Goal: Task Accomplishment & Management: Complete application form

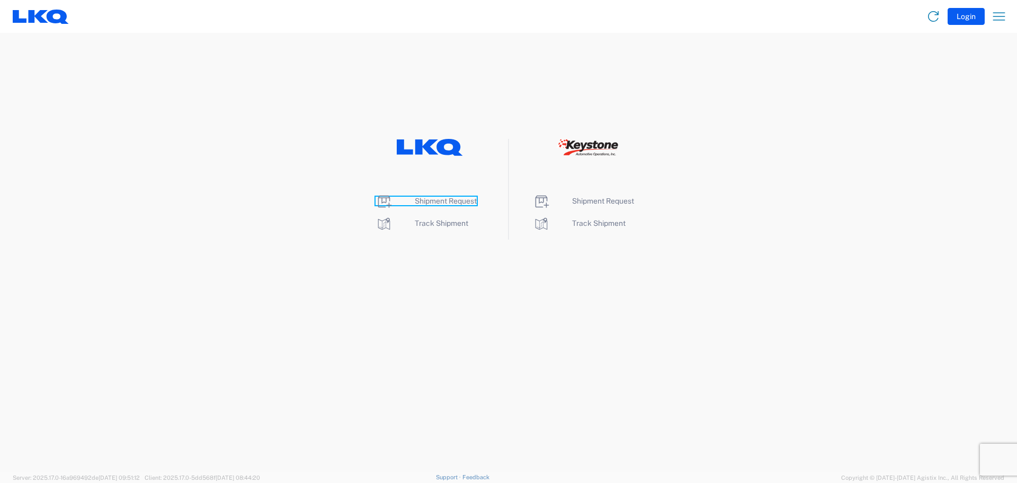
click at [463, 200] on span "Shipment Request" at bounding box center [446, 201] width 62 height 8
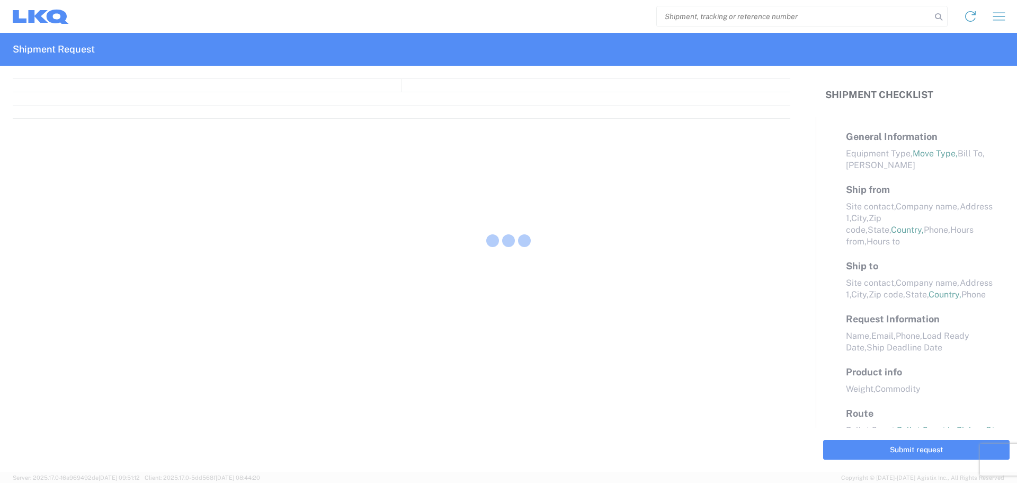
select select "FULL"
select select "LBS"
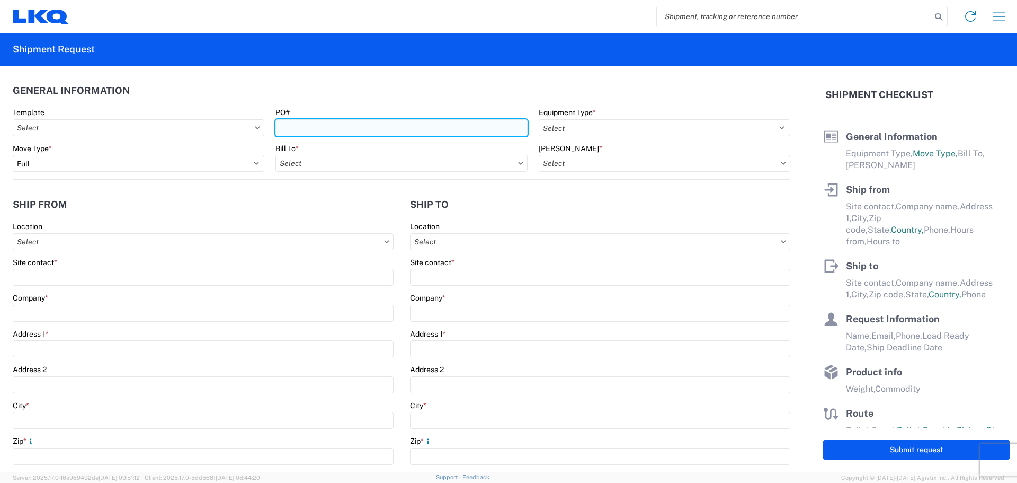
click at [306, 130] on input "PO#" at bounding box center [401, 127] width 252 height 17
type input "T31350"
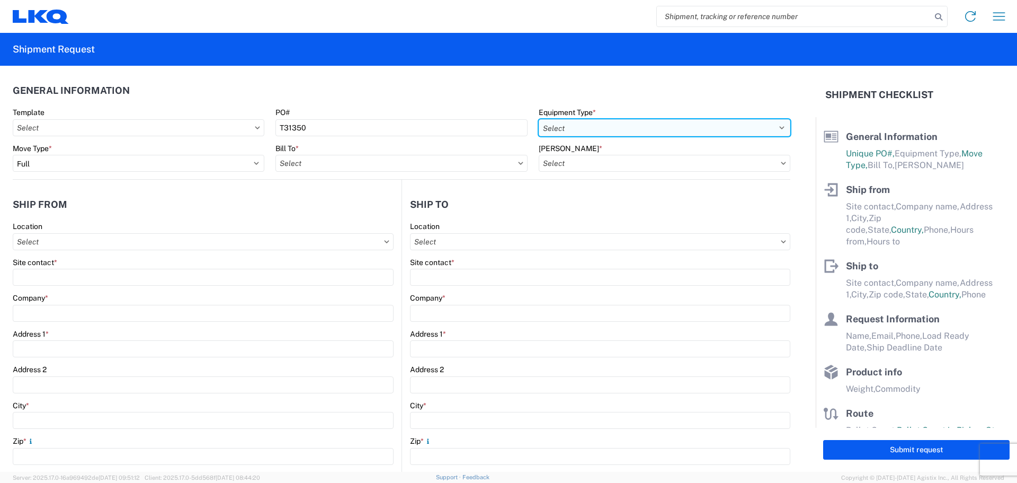
click at [554, 130] on select "Select 53’ Dry Van Flatbed Dropdeck (van) Lowboy (flatbed) Rail" at bounding box center [665, 127] width 252 height 17
select select "STDV"
click at [539, 119] on select "Select 53’ Dry Van Flatbed Dropdeck (van) Lowboy (flatbed) Rail" at bounding box center [665, 127] width 252 height 17
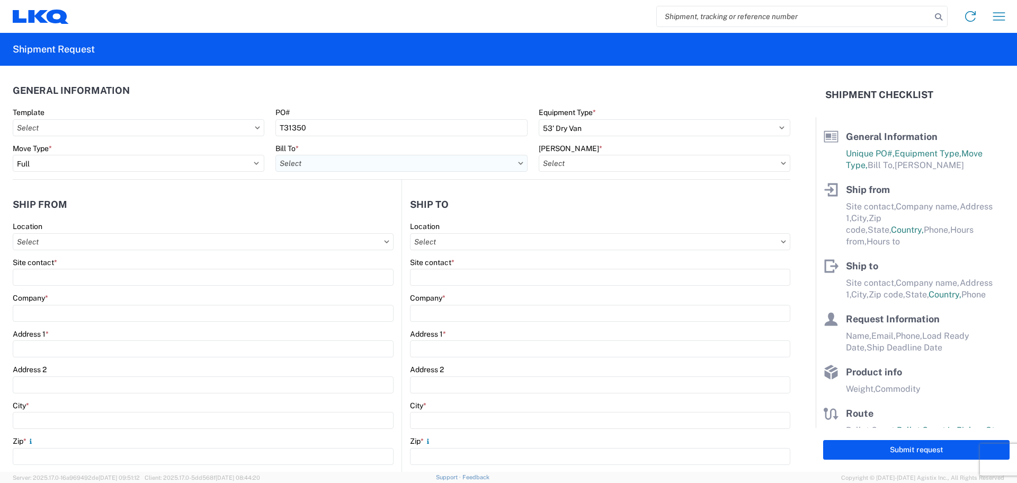
click at [310, 161] on input "Bill To *" at bounding box center [401, 163] width 252 height 17
type input "3392"
click at [314, 210] on div "3392 - Transmetco" at bounding box center [367, 210] width 185 height 17
type input "3392 - Transmetco"
click at [622, 163] on input "Bill Code *" at bounding box center [665, 163] width 252 height 17
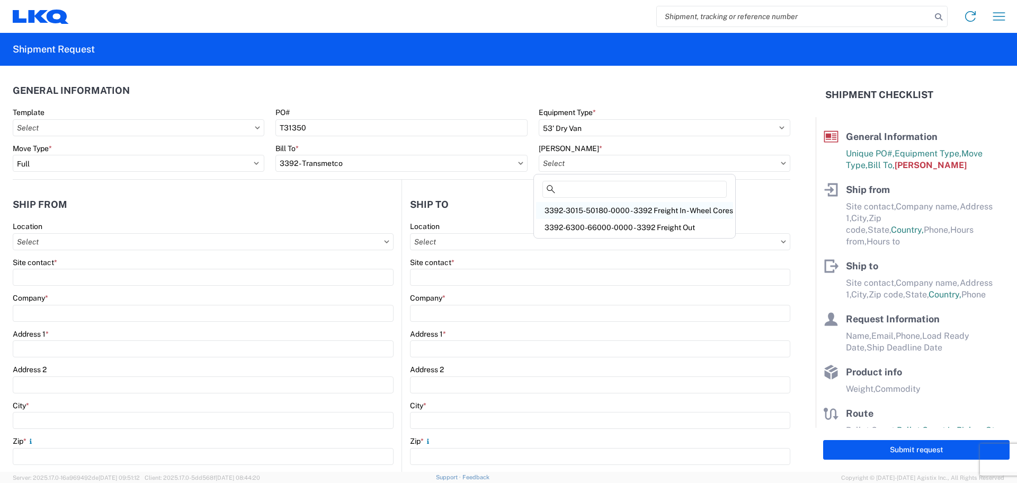
click at [693, 208] on div "3392-3015-50180-0000 - 3392 Freight In - Wheel Cores" at bounding box center [634, 210] width 197 height 17
type input "3392-3015-50180-0000 - 3392 Freight In - Wheel Cores"
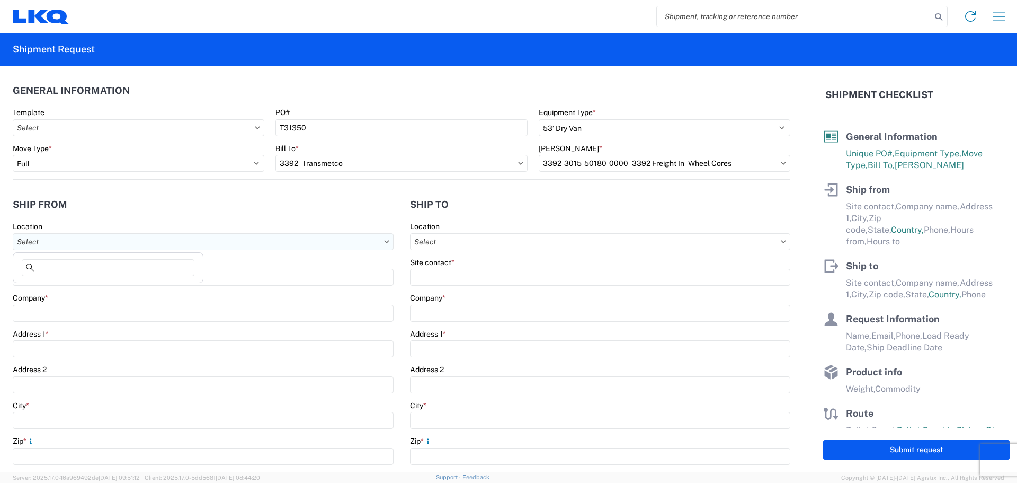
click at [152, 246] on input "Location" at bounding box center [203, 241] width 381 height 17
type input "1382"
click at [74, 286] on div "1382 - LKQ Triple Nickel Trucks" at bounding box center [107, 288] width 185 height 17
type input "1382 - LKQ Triple Nickel Trucks"
type input "LKQ Corporation"
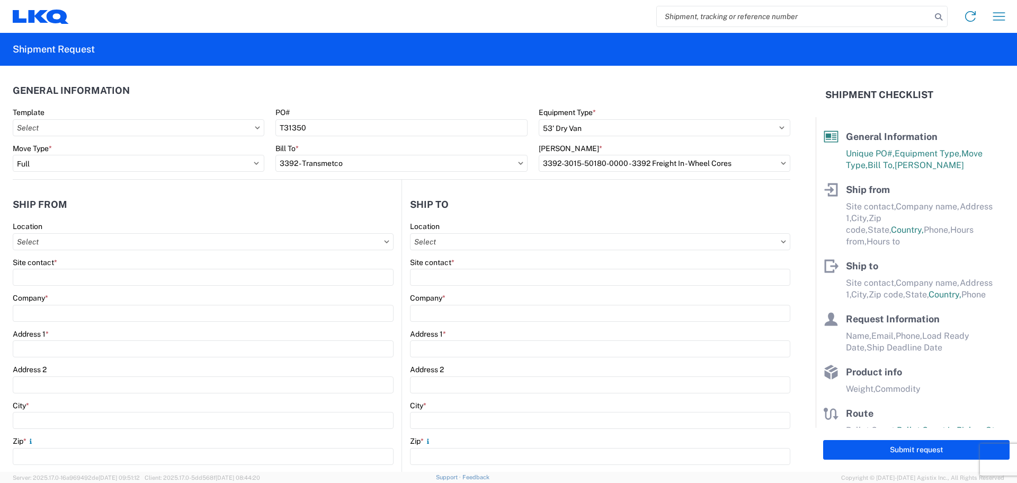
type input "2956 Lincoln Way West"
type input "Chambersburg"
type input "17202"
select select "PA"
select select "US"
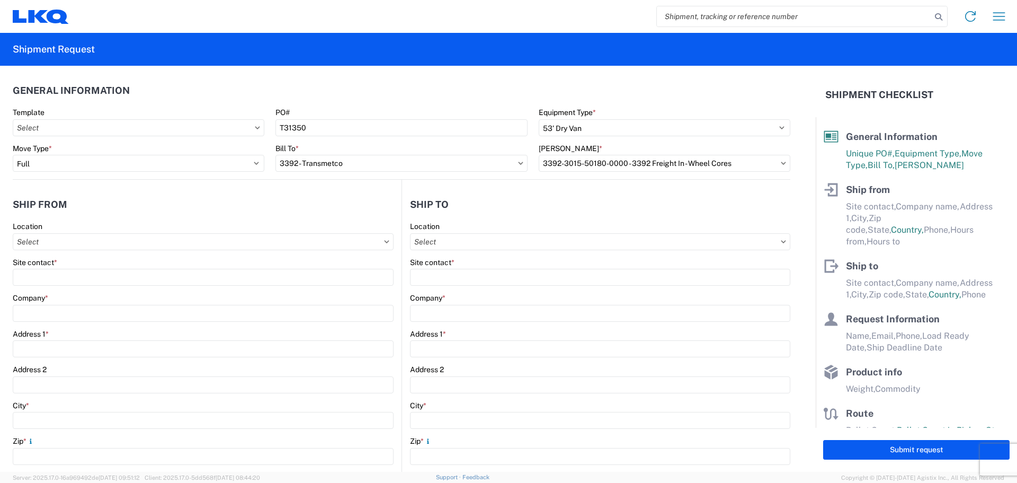
type input "08:00"
type input "17:00"
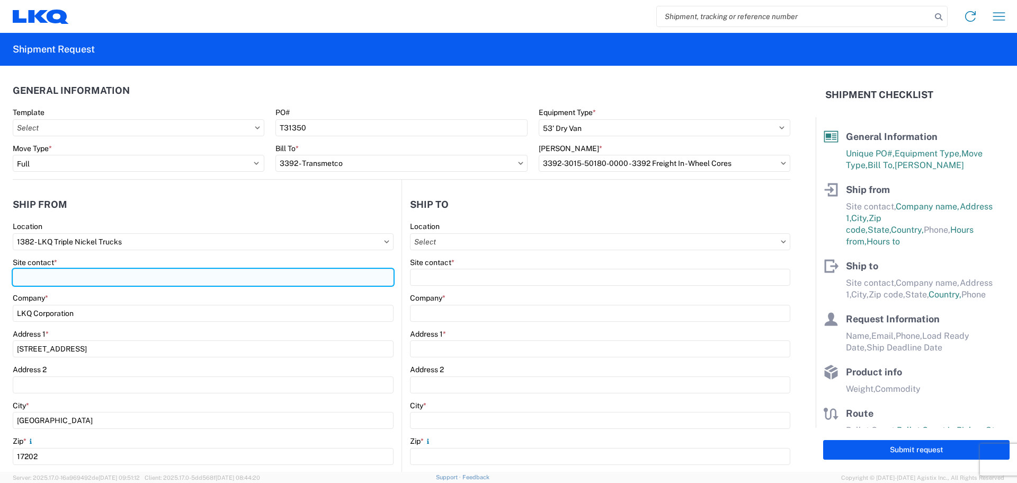
click at [105, 275] on input "Site contact *" at bounding box center [203, 277] width 381 height 17
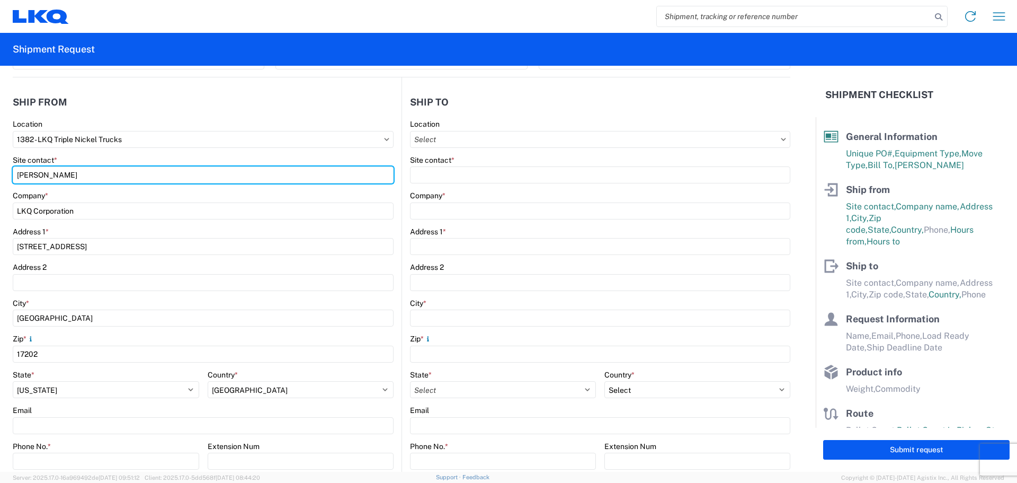
scroll to position [106, 0]
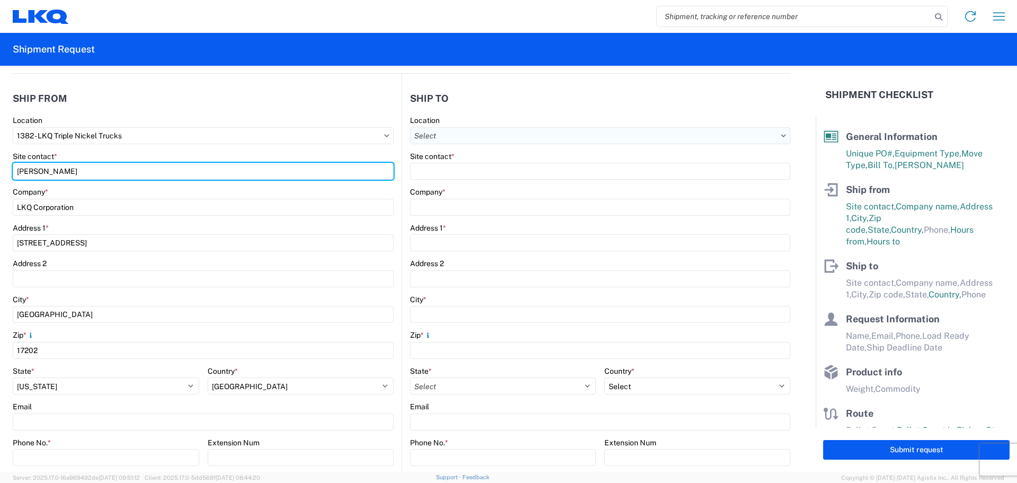
type input "Steve Stern"
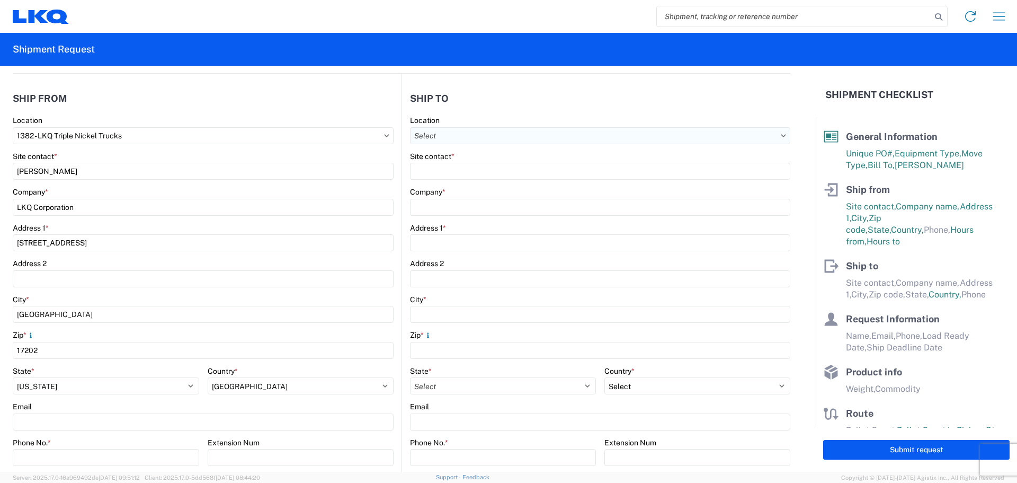
click at [432, 140] on input "Location" at bounding box center [600, 135] width 380 height 17
type input "3392"
click at [462, 183] on div "3392 - Transmetco" at bounding box center [501, 182] width 185 height 17
type input "3392 - Transmetco"
type input "LKQ Corporation"
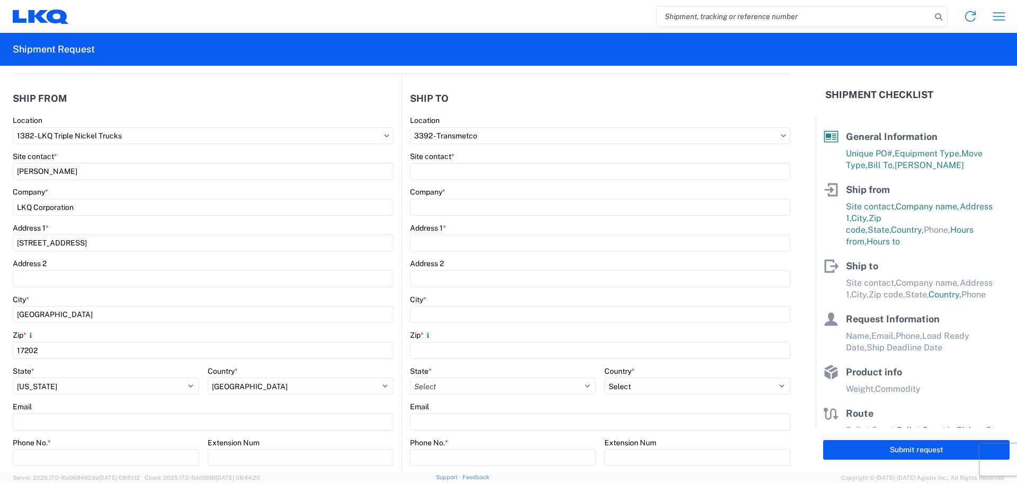
type input "1750 Riverfork Dr"
type input "Huntington"
type input "46750"
select select "US"
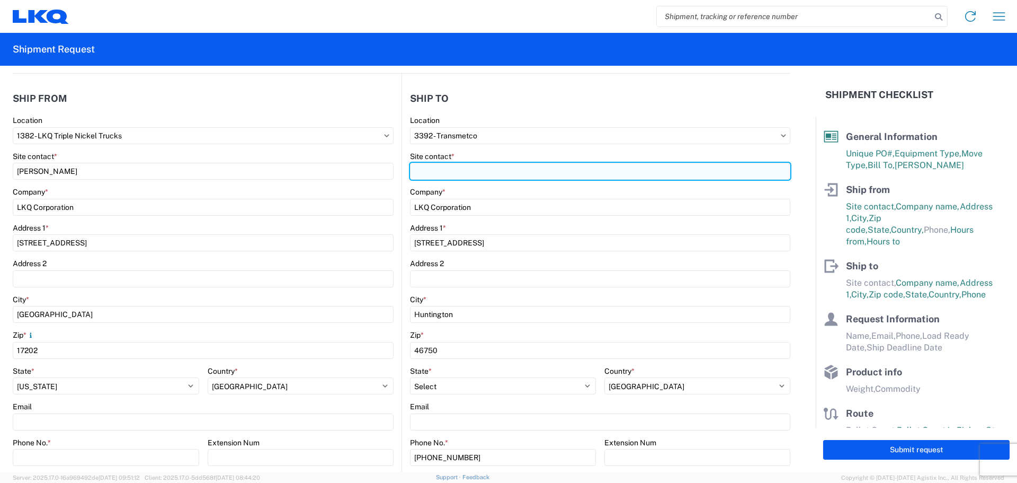
click at [456, 175] on input "Site contact *" at bounding box center [600, 171] width 380 height 17
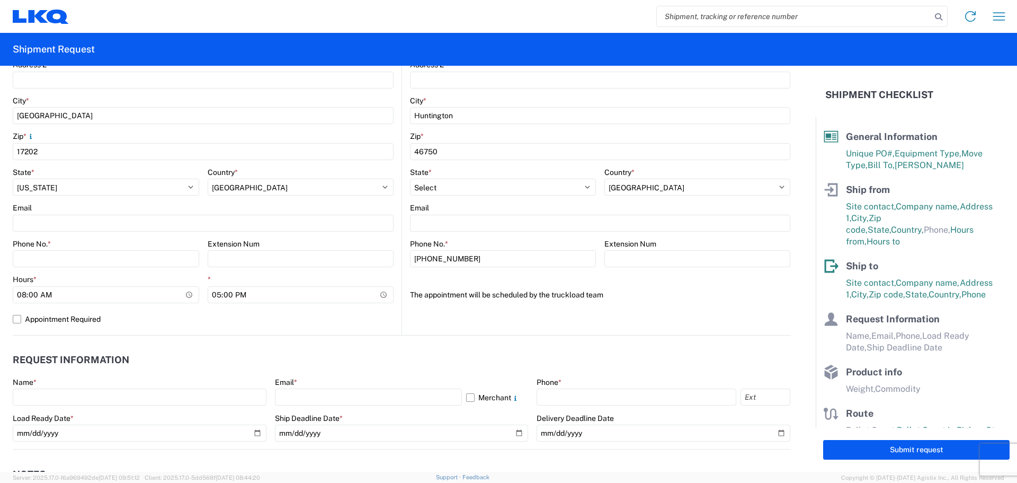
scroll to position [318, 0]
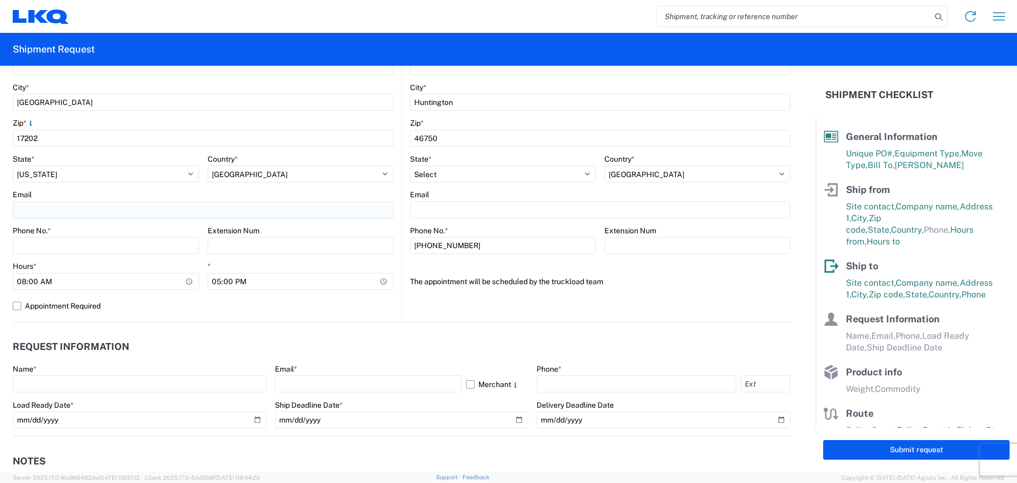
type input "Warehouse"
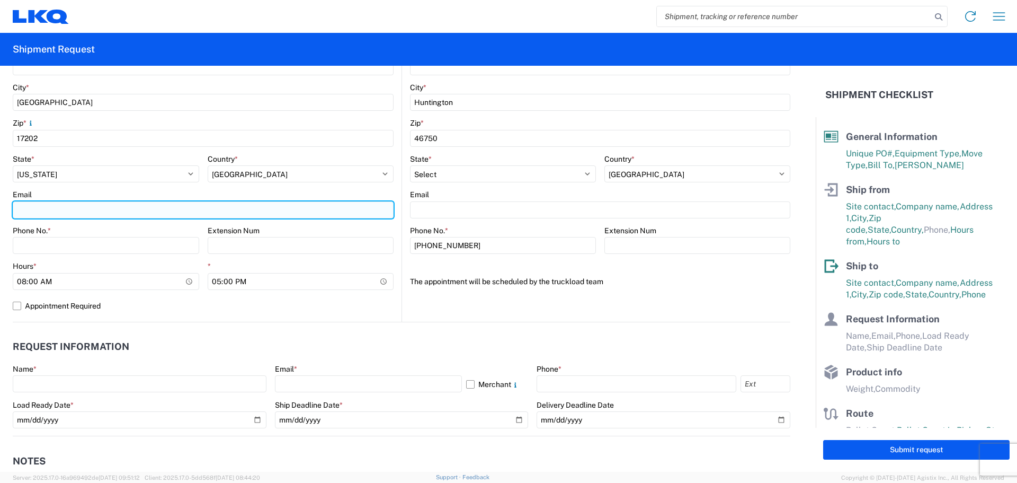
click at [127, 206] on input "Email" at bounding box center [203, 209] width 381 height 17
click at [60, 210] on input "Email" at bounding box center [203, 209] width 381 height 17
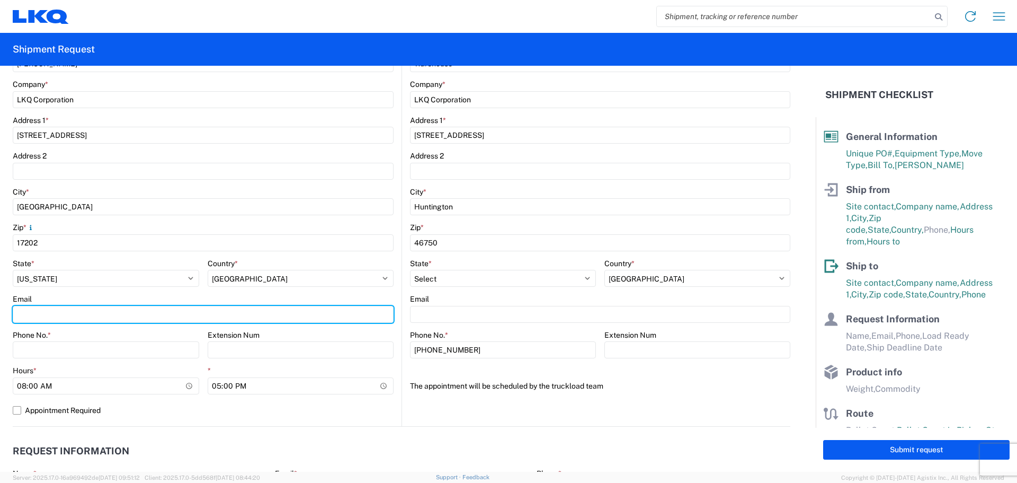
scroll to position [265, 0]
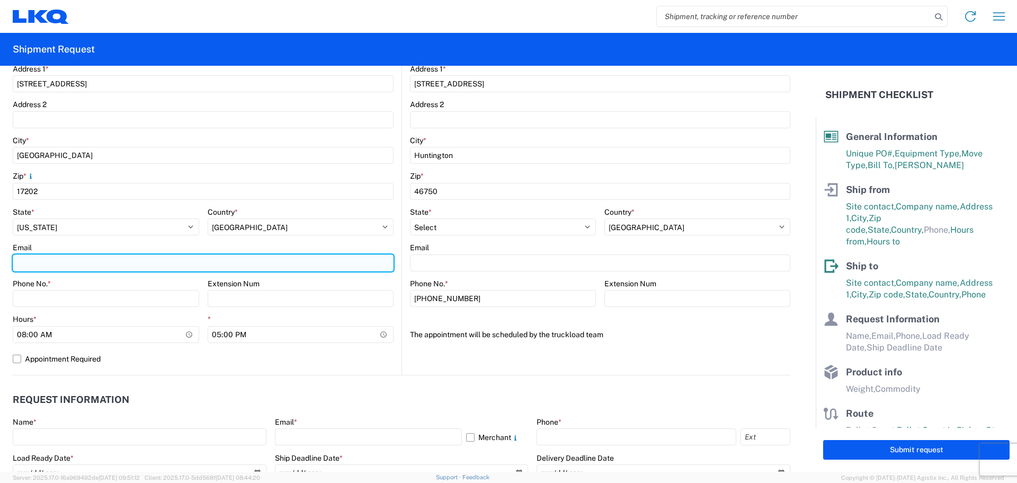
click at [37, 261] on input "Email" at bounding box center [203, 262] width 381 height 17
type input "swstern@lkqcorp.com"
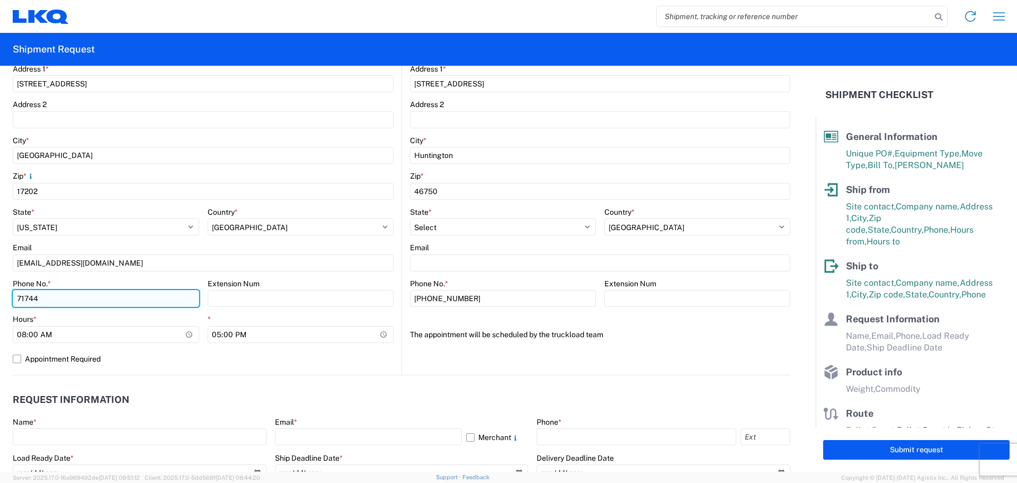
type input "7174468054"
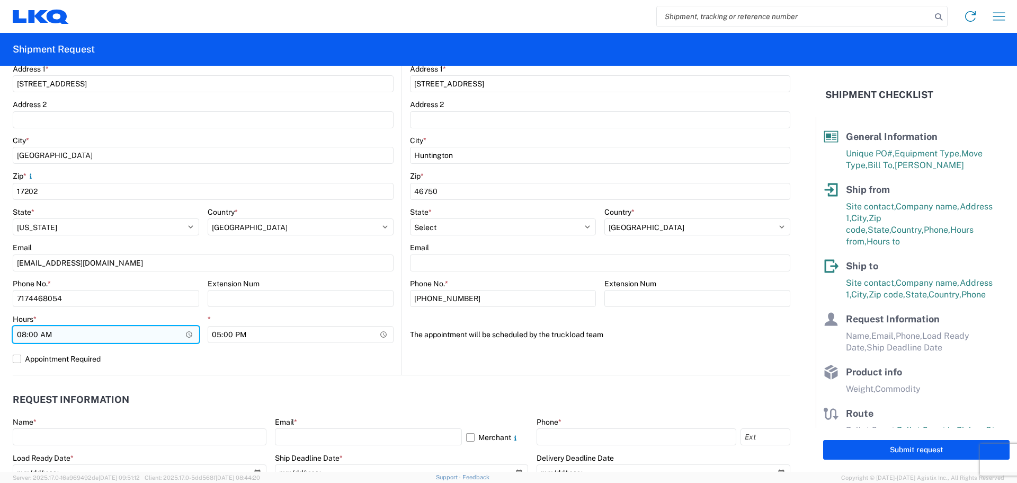
click at [21, 332] on input "08:00" at bounding box center [106, 334] width 186 height 17
type input "09:00"
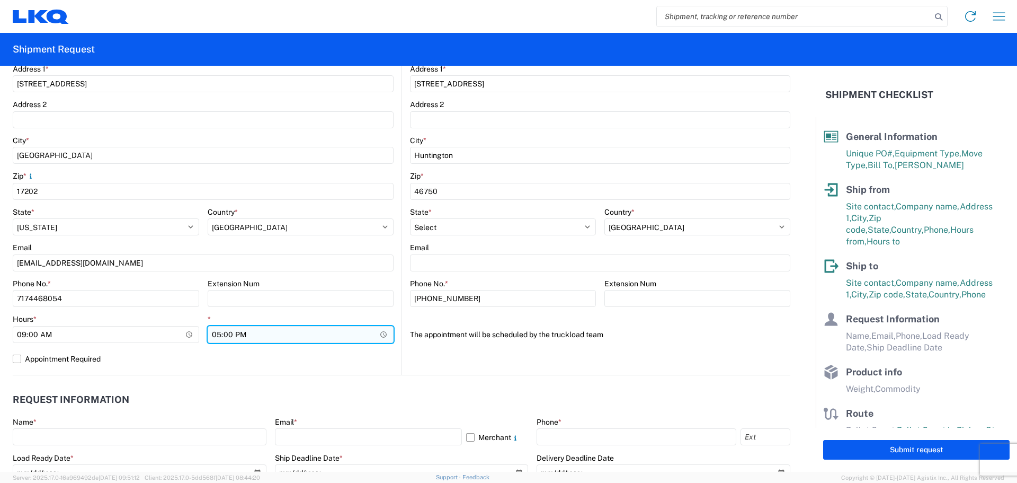
click at [218, 333] on input "17:00" at bounding box center [301, 334] width 186 height 17
type input "15:00"
click at [289, 355] on label "Appointment Required" at bounding box center [203, 358] width 381 height 17
click at [0, 0] on input "Appointment Required" at bounding box center [0, 0] width 0 height 0
select select "PA"
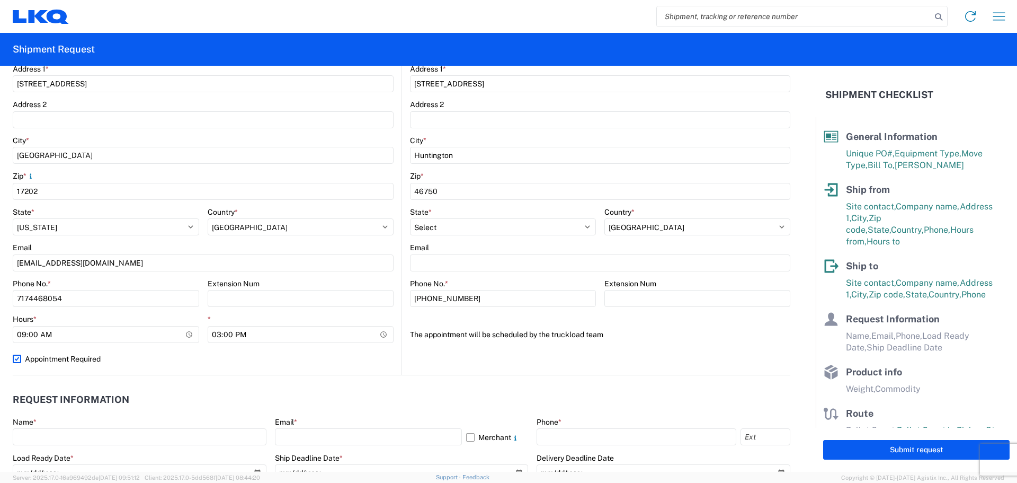
select select "US"
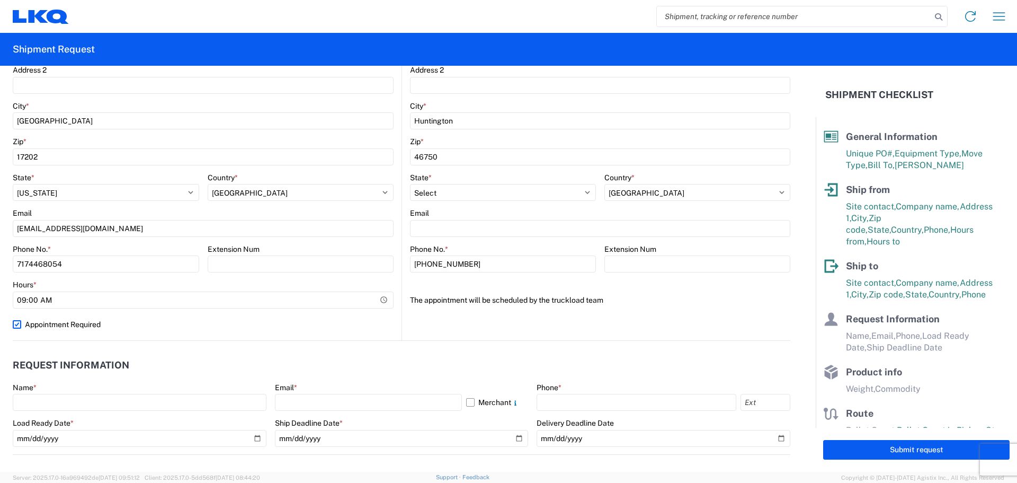
scroll to position [318, 0]
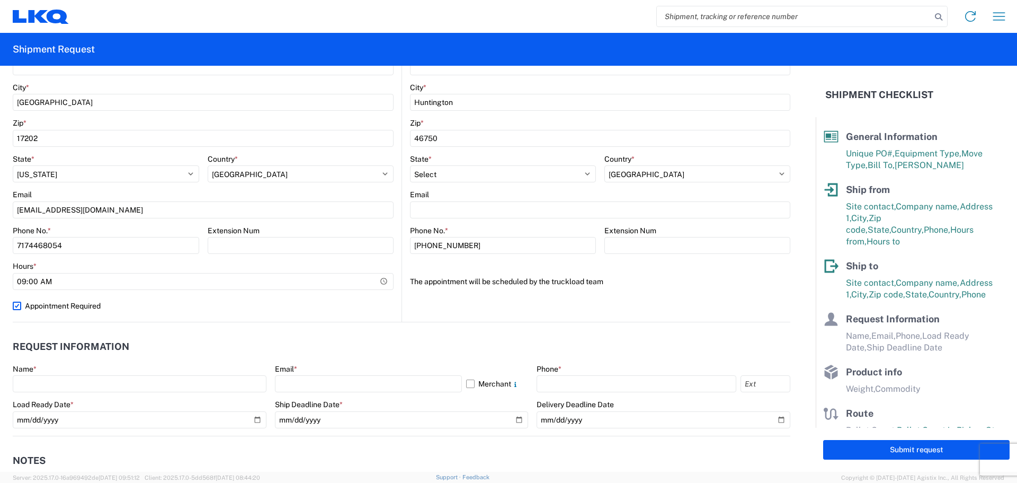
click at [286, 295] on agx-form-control-wrapper-v2 "Hours * 09:00" at bounding box center [203, 279] width 381 height 36
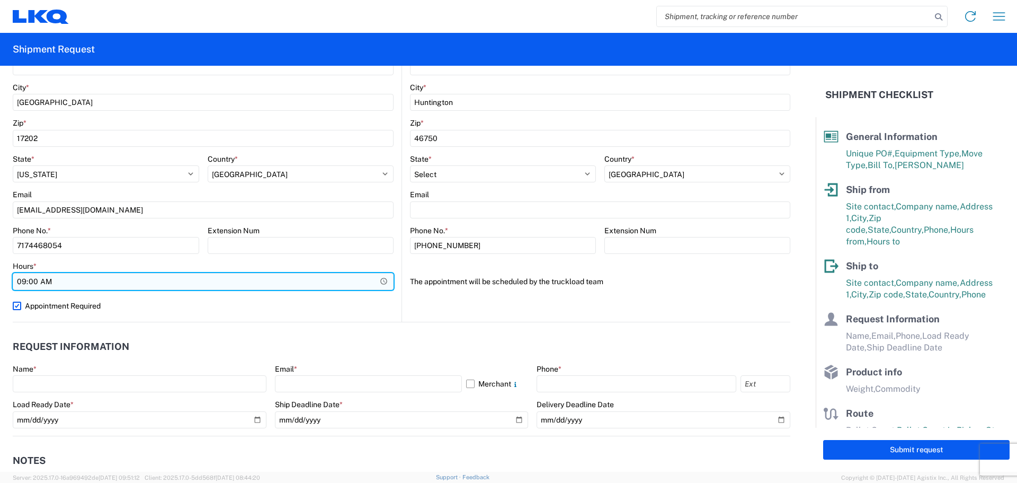
click at [290, 284] on input "09:00" at bounding box center [203, 281] width 381 height 17
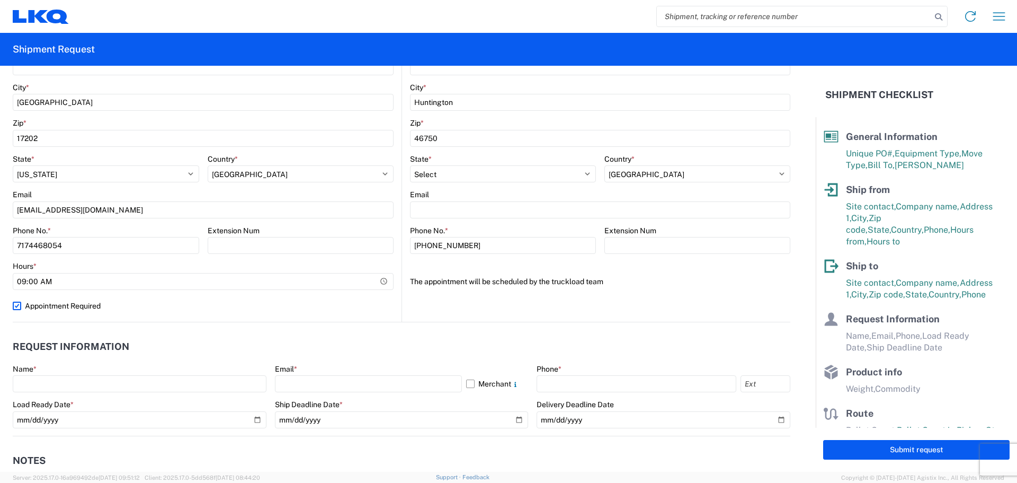
click at [270, 301] on label "Appointment Required" at bounding box center [203, 305] width 381 height 17
click at [0, 0] on input "Appointment Required" at bounding box center [0, 0] width 0 height 0
select select "US"
click at [272, 285] on input "15:00" at bounding box center [301, 281] width 186 height 17
click at [259, 307] on label "Appointment Required" at bounding box center [203, 305] width 381 height 17
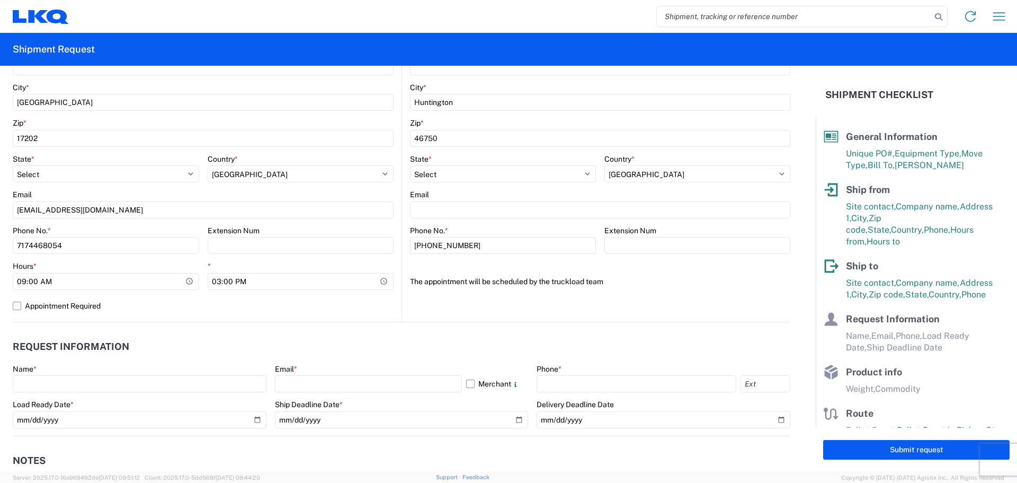
click at [0, 0] on input "Appointment Required" at bounding box center [0, 0] width 0 height 0
select select "US"
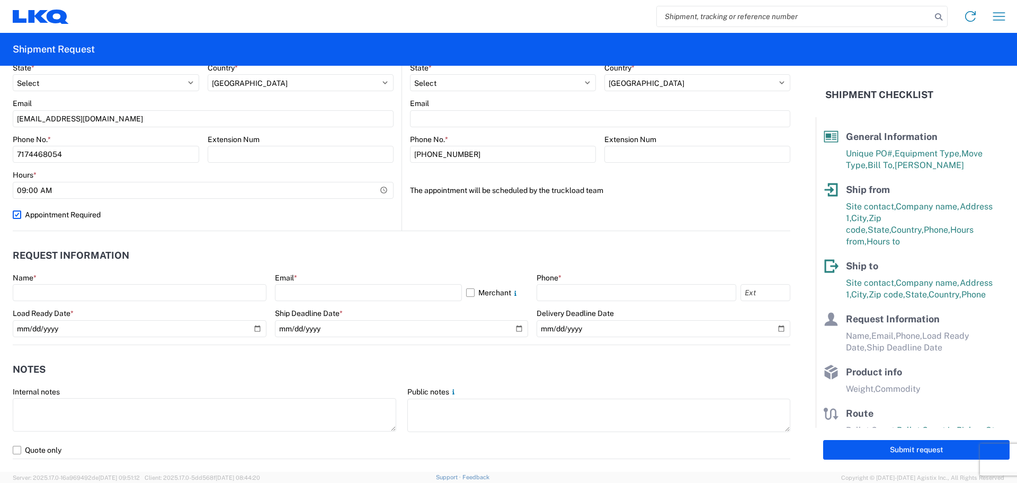
scroll to position [424, 0]
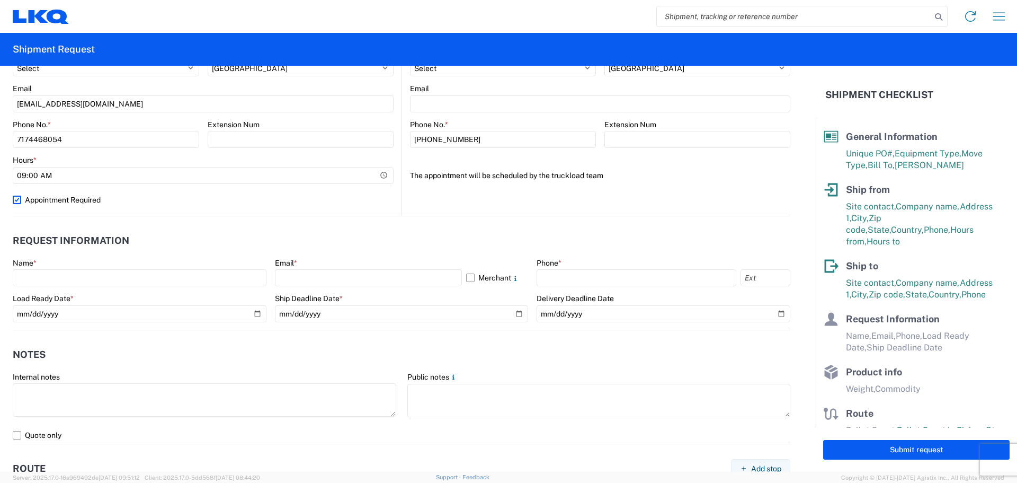
click at [18, 200] on label "Appointment Required" at bounding box center [203, 199] width 381 height 17
click at [0, 0] on input "Appointment Required" at bounding box center [0, 0] width 0 height 0
select select "US"
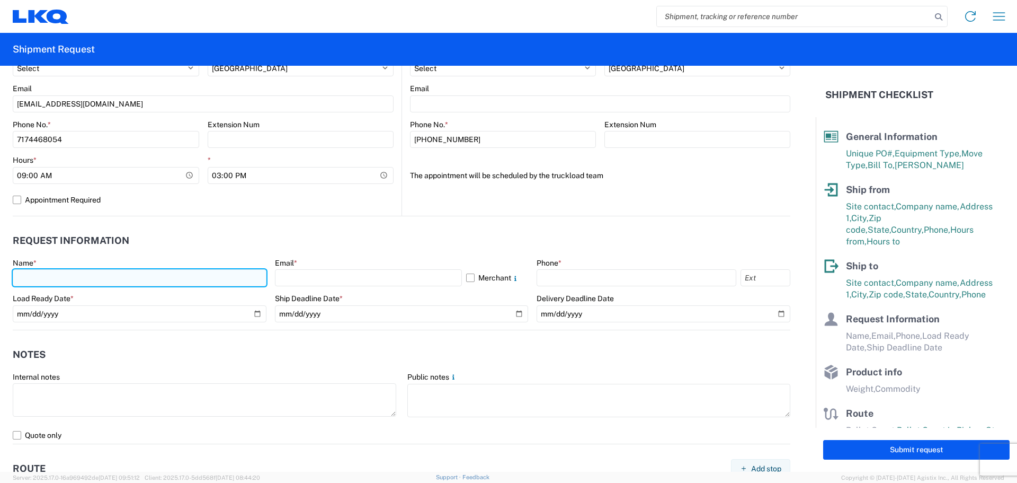
click at [123, 272] on input "text" at bounding box center [140, 277] width 254 height 17
type input "Steve Stern"
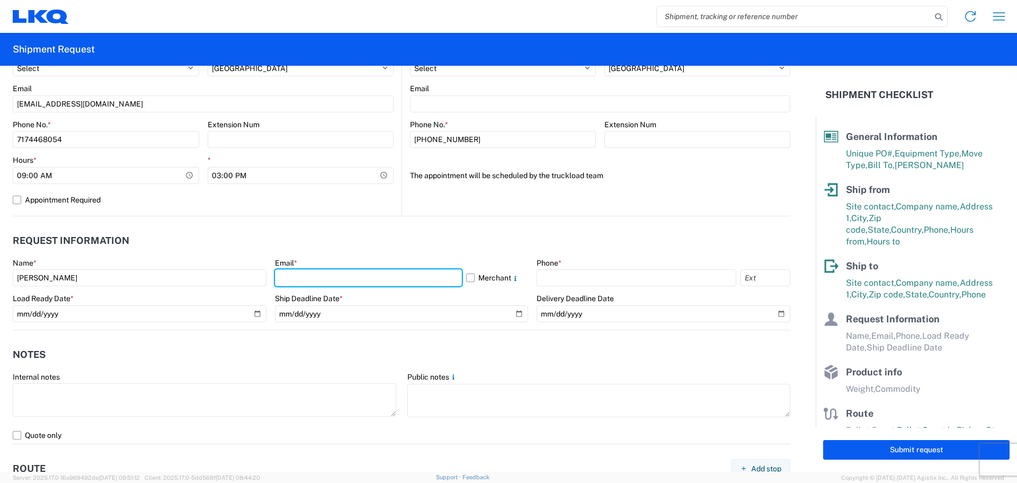
type input "swstern@lkqcorp.com"
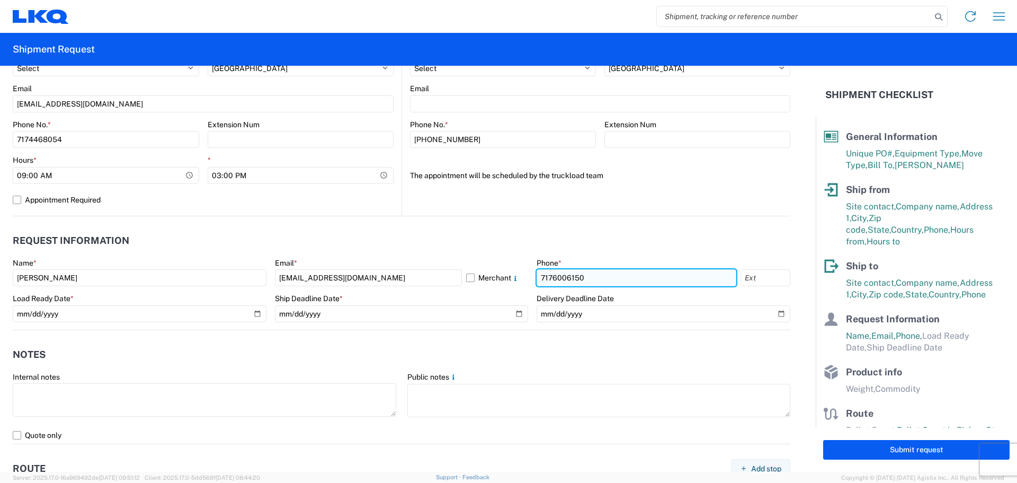
click at [569, 279] on input "7176006150" at bounding box center [637, 277] width 200 height 17
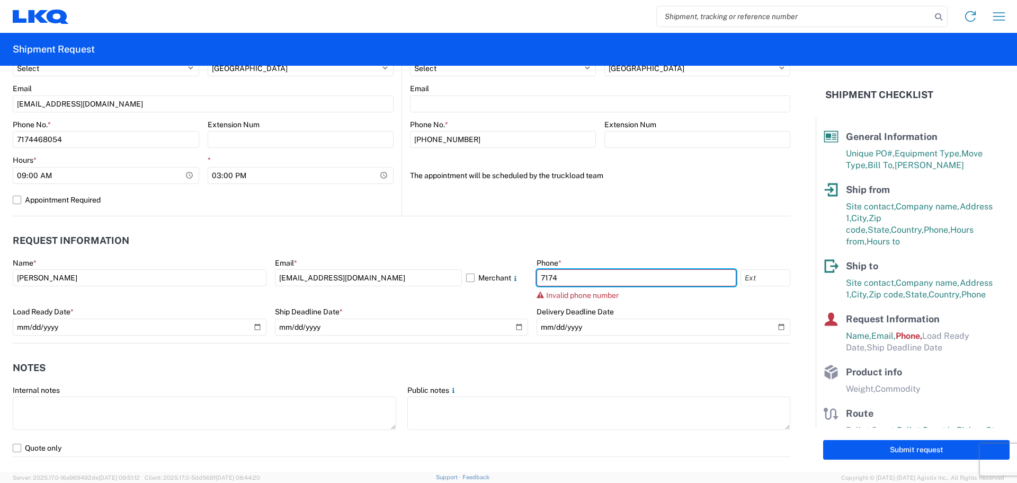
type input "7174468054"
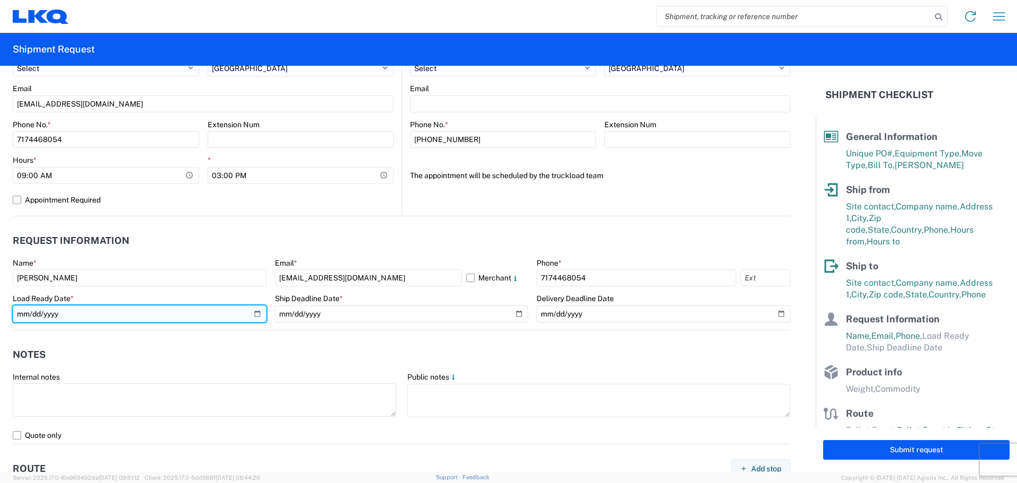
click at [253, 313] on input "date" at bounding box center [140, 313] width 254 height 17
type input "2025-08-18"
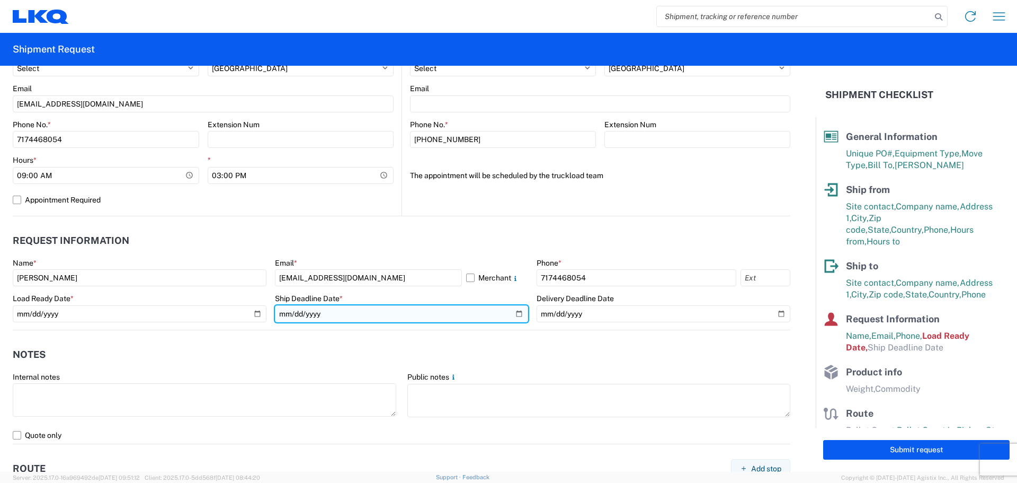
click at [514, 314] on input "date" at bounding box center [402, 313] width 254 height 17
type input "2025-08-20"
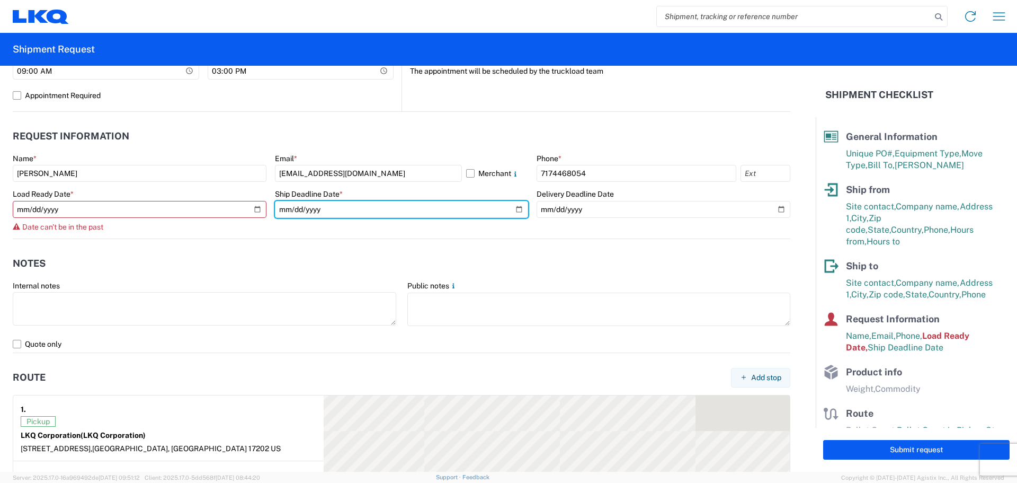
scroll to position [530, 0]
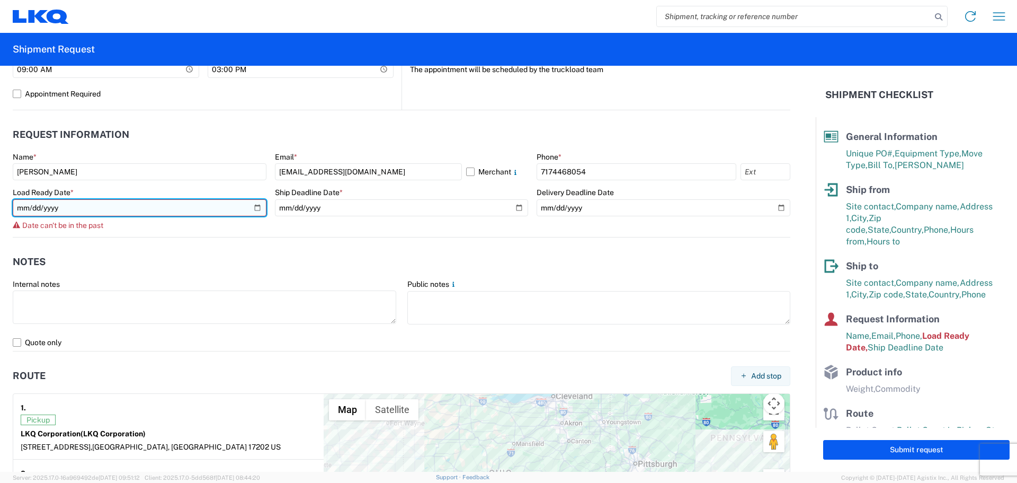
click at [259, 207] on input "2025-08-18" at bounding box center [140, 207] width 254 height 17
type input "2025-08-19"
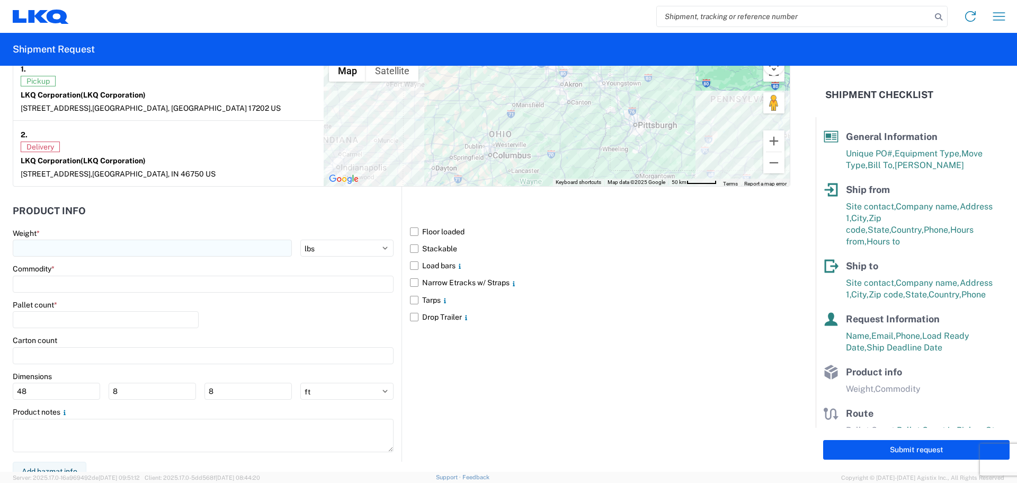
scroll to position [865, 0]
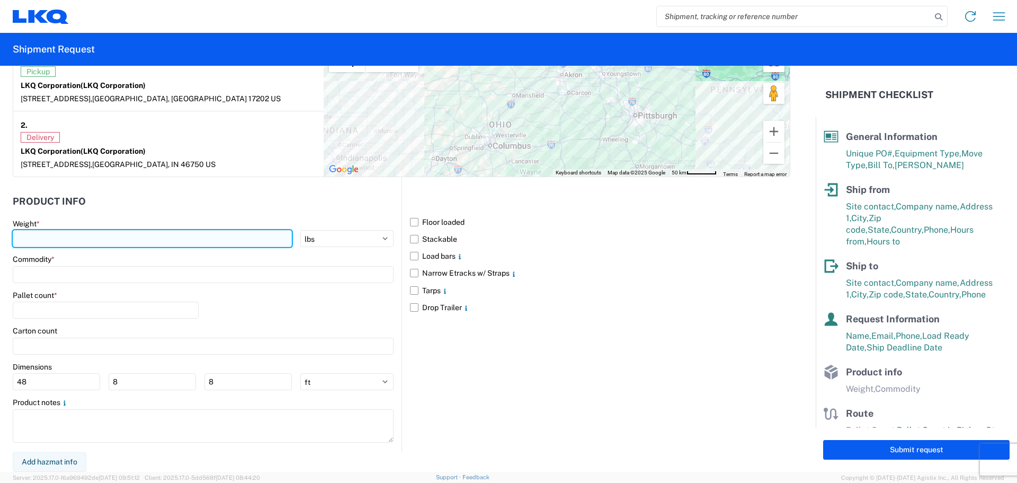
click at [93, 244] on input "number" at bounding box center [152, 238] width 279 height 17
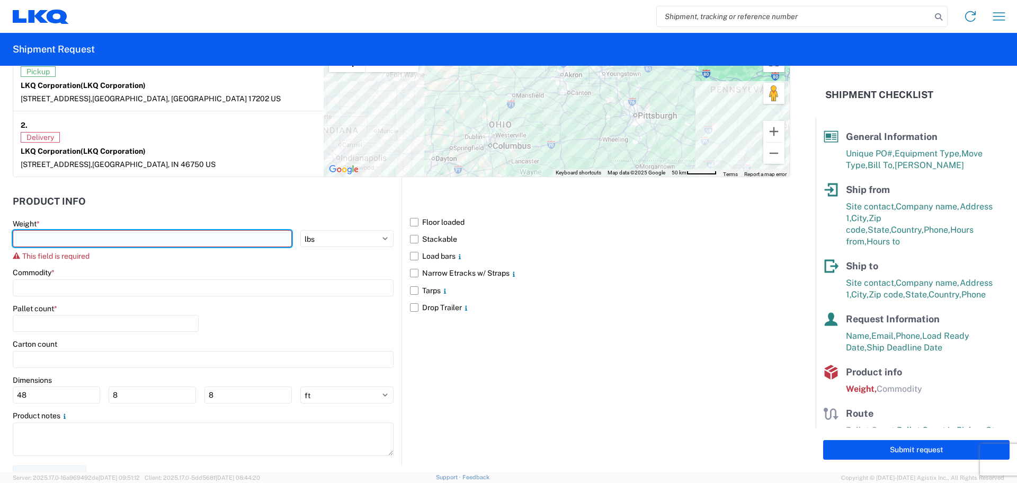
click at [99, 234] on input "number" at bounding box center [152, 238] width 279 height 17
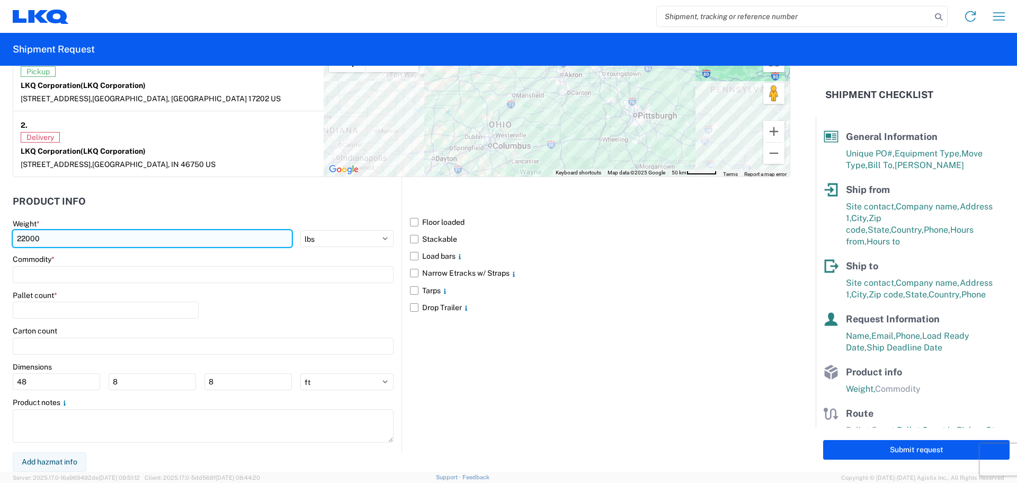
type input "22000"
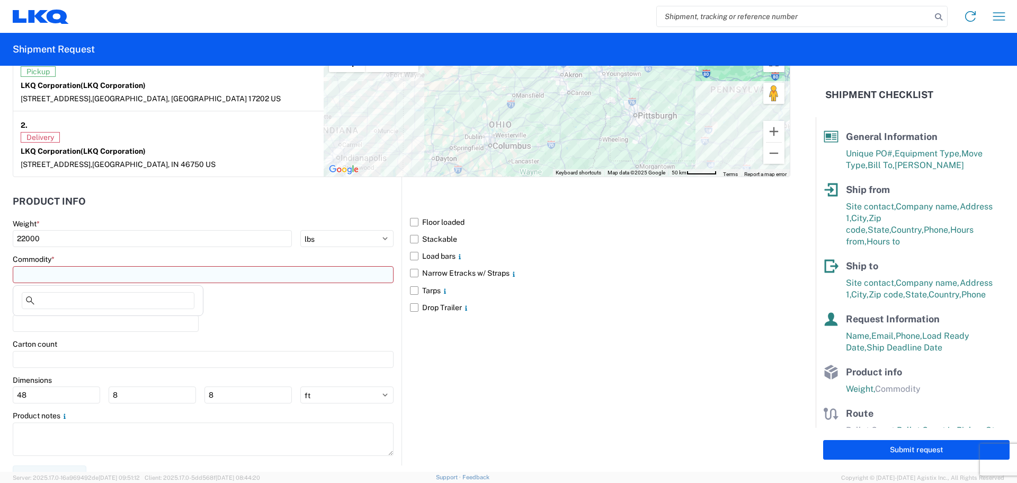
click at [91, 271] on input at bounding box center [203, 274] width 381 height 17
type input "wh"
click at [108, 317] on div "Wheels - Stacked & Palletized" at bounding box center [107, 321] width 185 height 17
type input "Wheels - Stacked & Palletized"
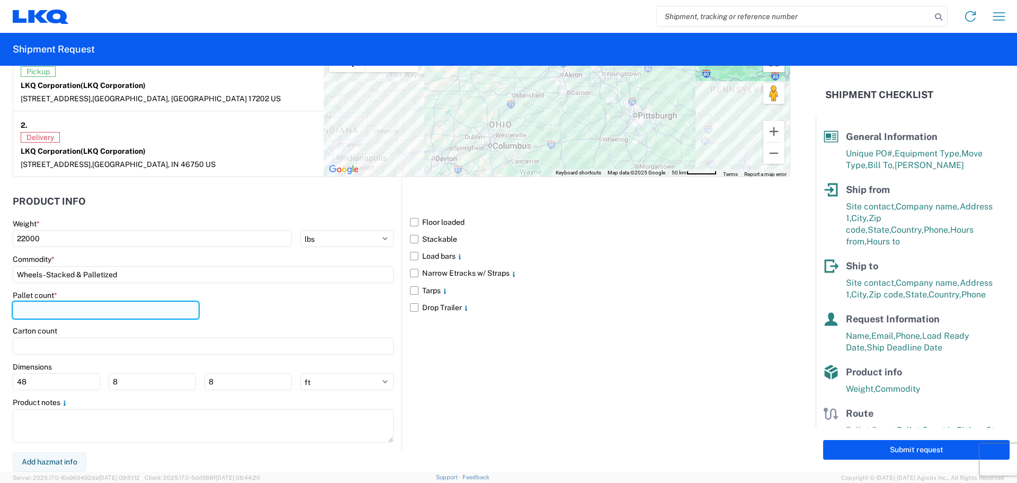
click at [90, 311] on input "number" at bounding box center [106, 309] width 186 height 17
type input "41"
click at [412, 221] on label "Floor loaded" at bounding box center [600, 221] width 380 height 17
click at [0, 0] on input "Floor loaded" at bounding box center [0, 0] width 0 height 0
click at [412, 236] on label "Stackable" at bounding box center [600, 238] width 380 height 17
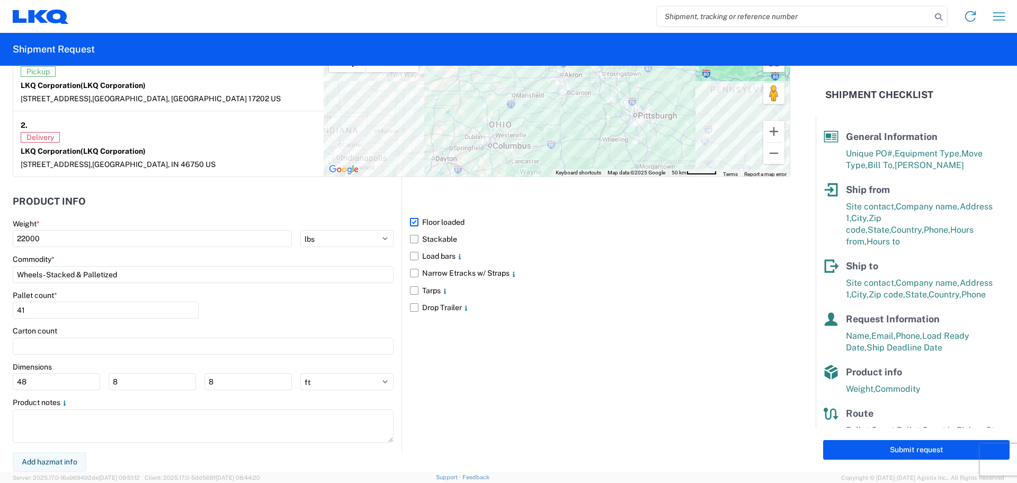
click at [0, 0] on input "Stackable" at bounding box center [0, 0] width 0 height 0
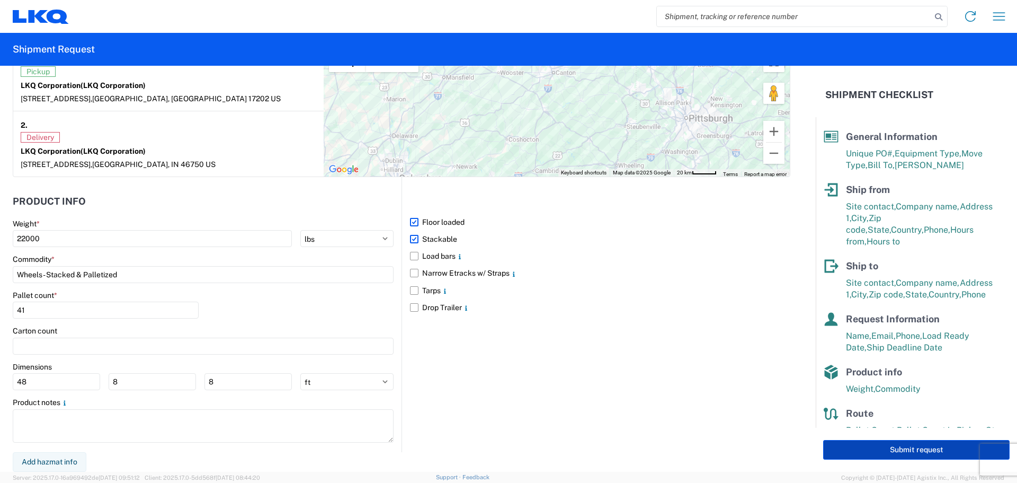
click at [917, 452] on button "Submit request" at bounding box center [916, 450] width 186 height 20
select select "IN"
select select "US"
